Goal: Task Accomplishment & Management: Manage account settings

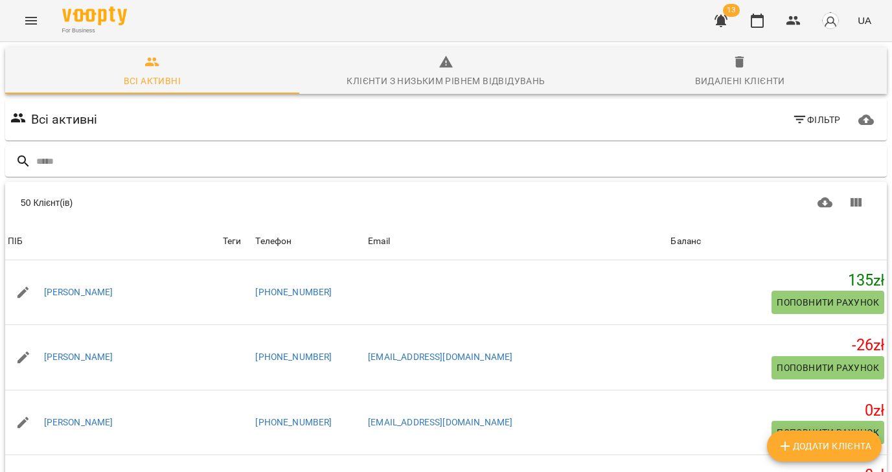
scroll to position [1, 0]
click at [27, 19] on icon "Menu" at bounding box center [31, 21] width 16 height 16
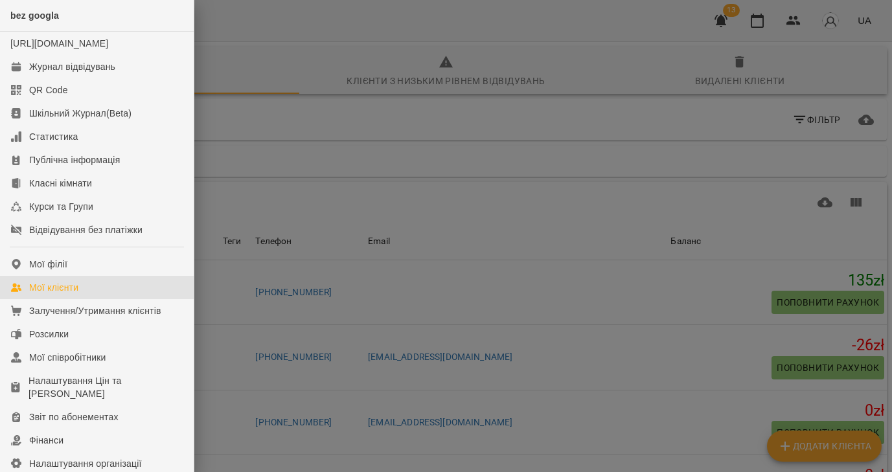
drag, startPoint x: 54, startPoint y: 298, endPoint x: 228, endPoint y: 130, distance: 241.9
click at [54, 294] on div "Мої клієнти" at bounding box center [53, 287] width 49 height 13
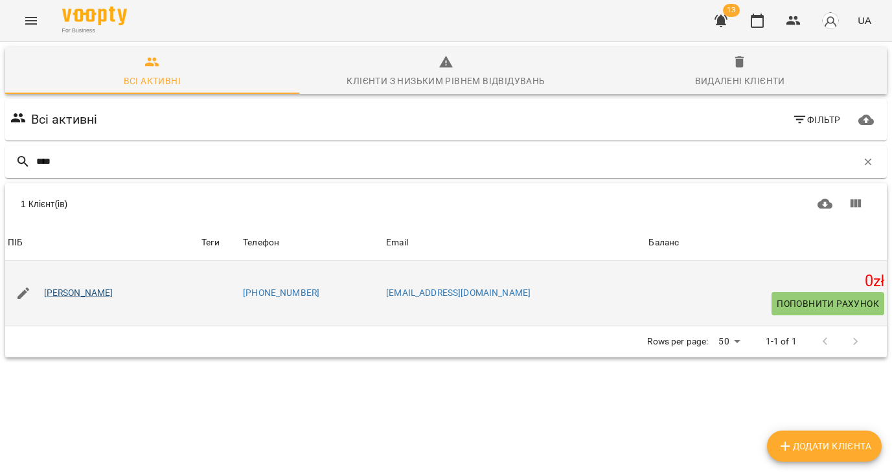
scroll to position [2, 0]
type input "****"
click at [99, 293] on link "[PERSON_NAME]" at bounding box center [78, 293] width 69 height 13
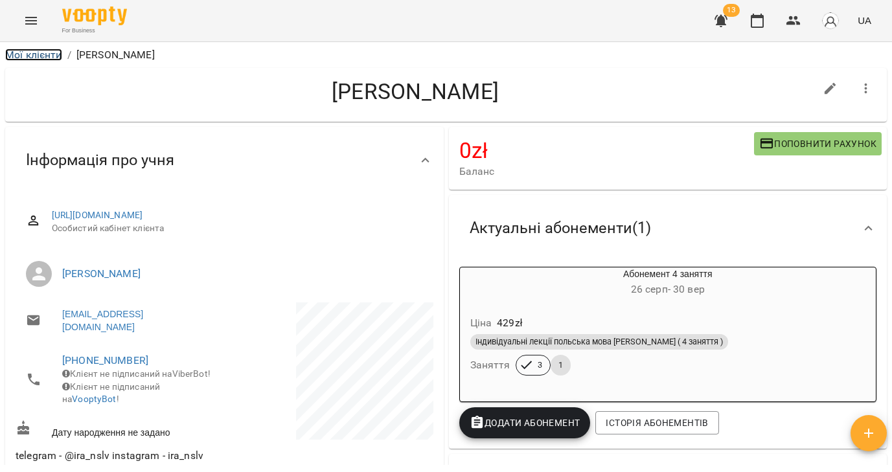
drag, startPoint x: 23, startPoint y: 53, endPoint x: 119, endPoint y: 5, distance: 106.9
click at [23, 53] on link "Мої клієнти" at bounding box center [33, 55] width 57 height 12
